Goal: Browse casually: Explore the website without a specific task or goal

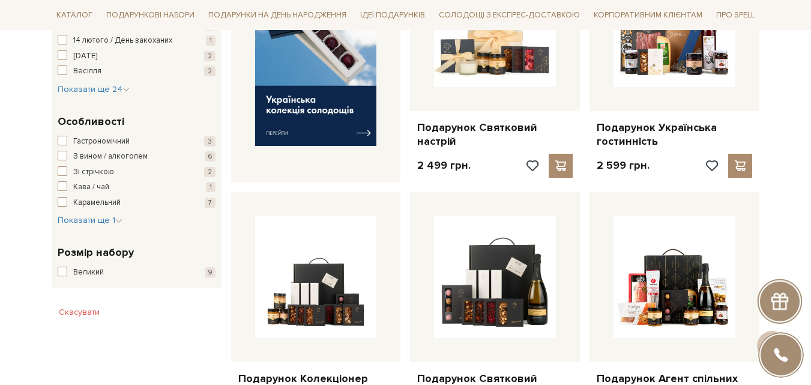
scroll to position [540, 0]
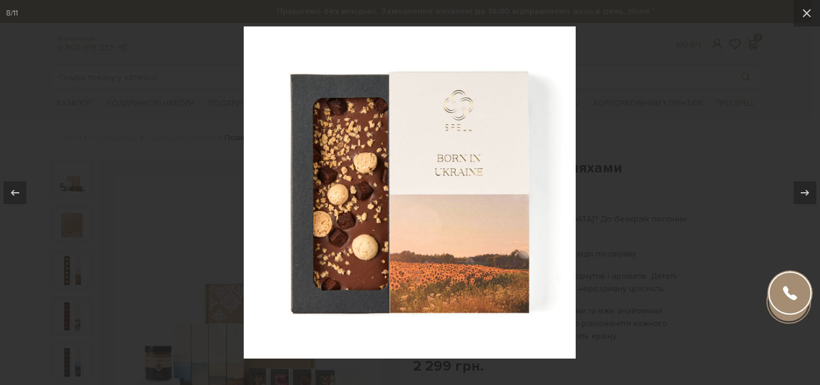
scroll to position [120, 0]
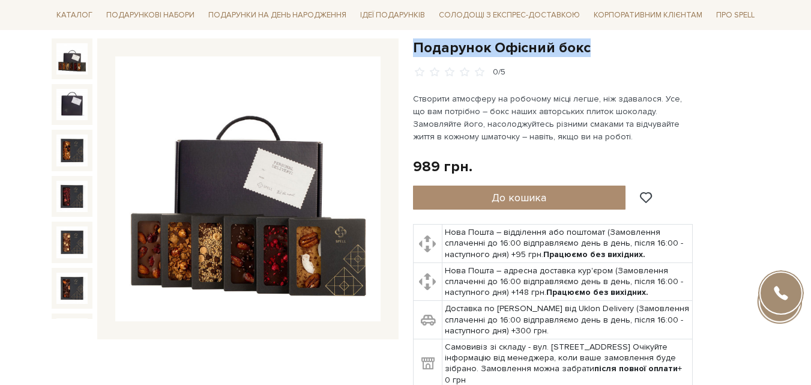
drag, startPoint x: 592, startPoint y: 51, endPoint x: 415, endPoint y: 50, distance: 177.0
click at [415, 50] on h1 "Подарунок Офісний бокс" at bounding box center [586, 47] width 347 height 19
copy h1 "Подарунок Офісний бокс"
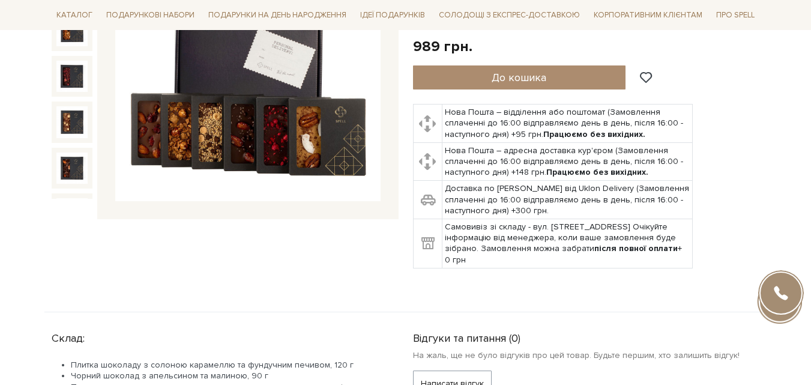
scroll to position [180, 0]
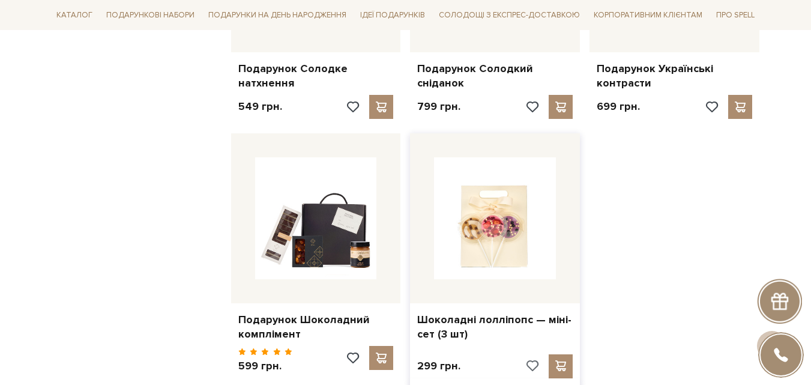
scroll to position [1200, 0]
